Goal: Task Accomplishment & Management: Manage account settings

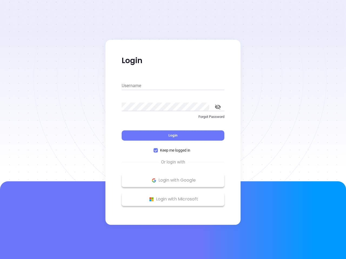
click at [173, 130] on div "Login" at bounding box center [172, 132] width 103 height 17
click at [173, 86] on input "Username" at bounding box center [172, 86] width 103 height 9
click at [218, 107] on icon "toggle password visibility" at bounding box center [218, 106] width 6 height 5
click at [173, 136] on span "Login" at bounding box center [172, 135] width 9 height 5
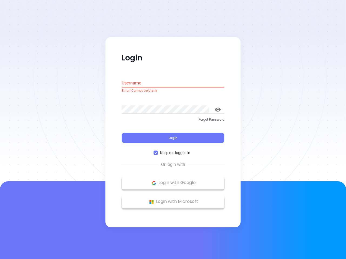
click at [173, 150] on span "Keep me logged in" at bounding box center [175, 153] width 35 height 6
click at [158, 151] on input "Keep me logged in" at bounding box center [155, 153] width 4 height 4
checkbox input "false"
click at [173, 180] on p "Login with Google" at bounding box center [172, 183] width 97 height 8
click at [173, 199] on p "Login with Microsoft" at bounding box center [172, 202] width 97 height 8
